Goal: Find specific page/section: Find specific page/section

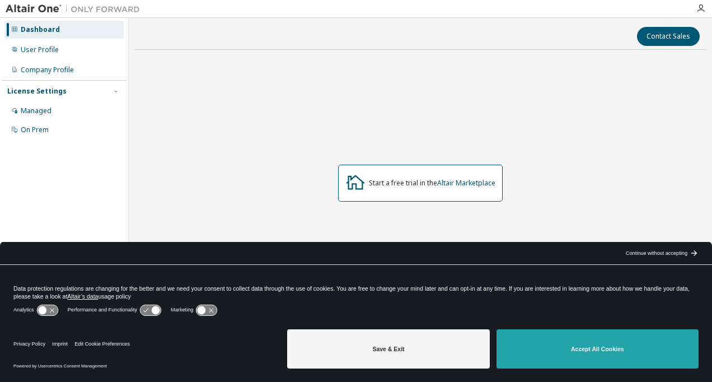
click at [540, 341] on button "Accept All Cookies" at bounding box center [597, 348] width 202 height 39
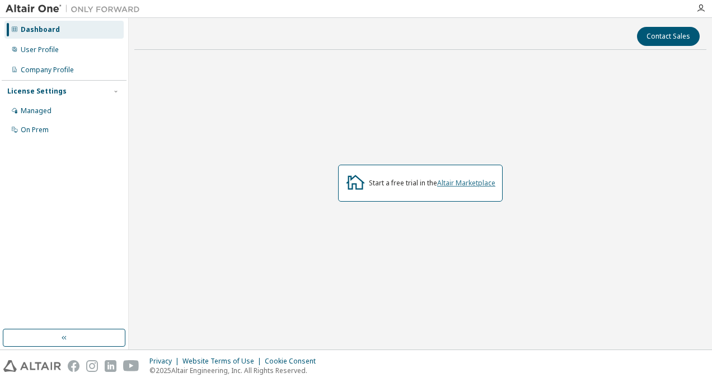
click at [453, 185] on link "Altair Marketplace" at bounding box center [466, 183] width 58 height 10
